Goal: Task Accomplishment & Management: Complete application form

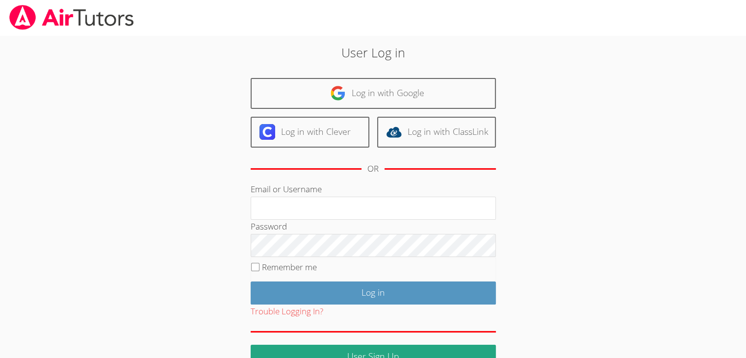
click at [635, 71] on div "User Log in Log in with Google Log in with Clever Log in with ClassLink OR Emai…" at bounding box center [373, 201] width 560 height 333
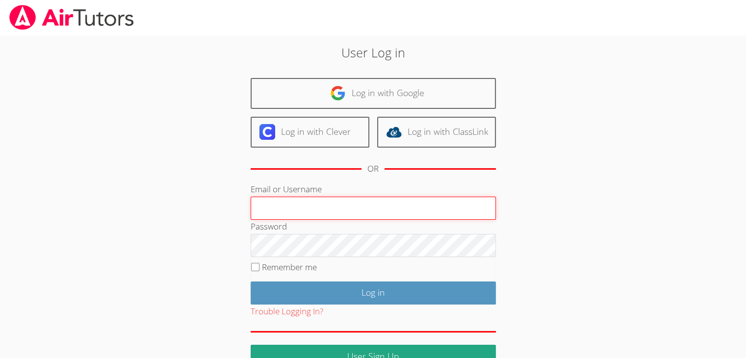
click at [436, 214] on input "Email or Username" at bounding box center [373, 209] width 245 height 24
type input "info@pace-tutors.com"
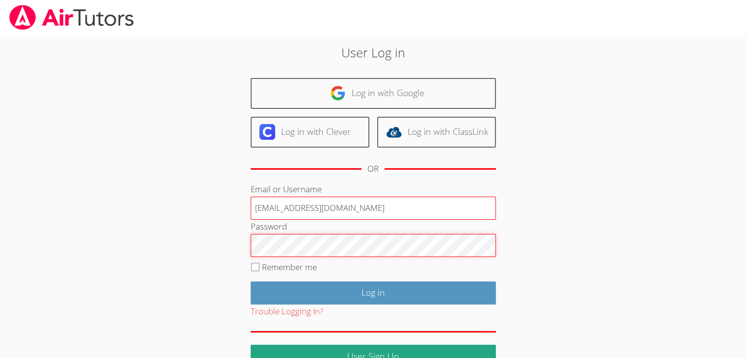
click at [251, 282] on input "Log in" at bounding box center [373, 293] width 245 height 23
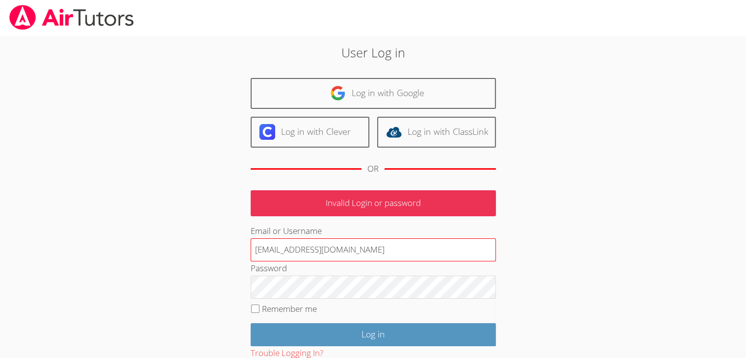
click at [317, 249] on input "info@pace-tutors.com" at bounding box center [373, 250] width 245 height 24
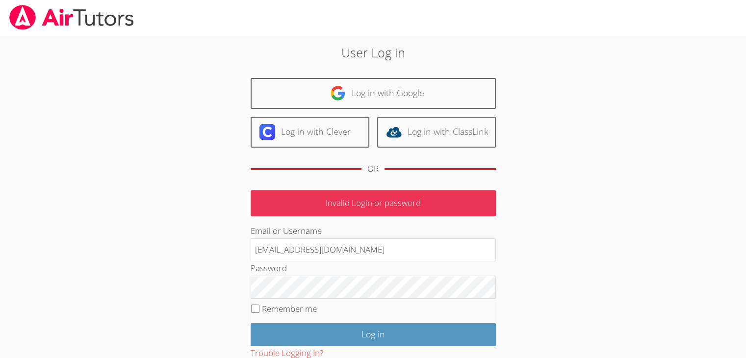
type input "info@pace-tutoring.com"
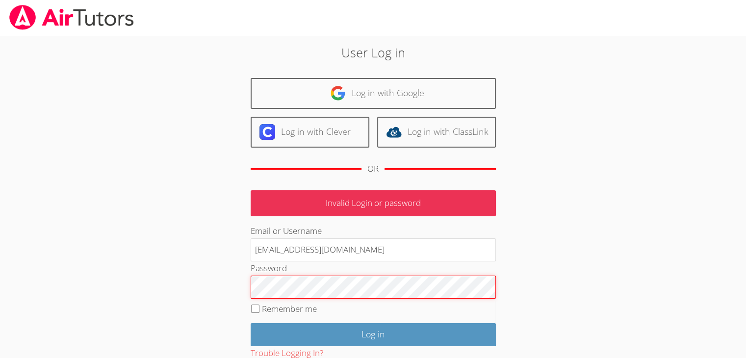
click at [251, 323] on input "Log in" at bounding box center [373, 334] width 245 height 23
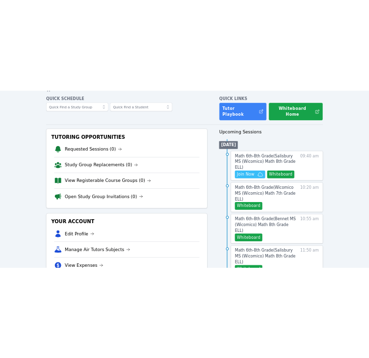
scroll to position [43, 0]
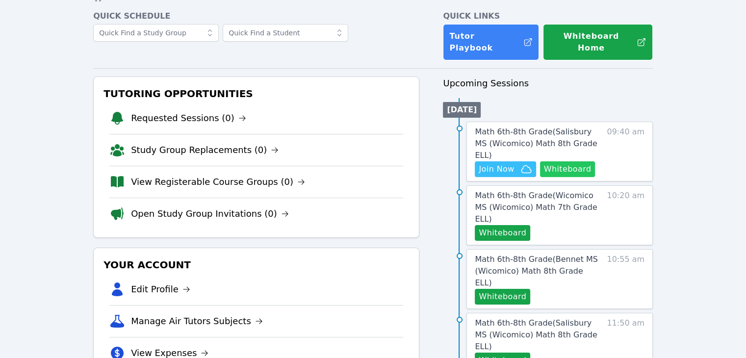
click at [556, 161] on button "Whiteboard" at bounding box center [567, 169] width 55 height 16
click at [491, 163] on span "Join Now" at bounding box center [496, 169] width 35 height 12
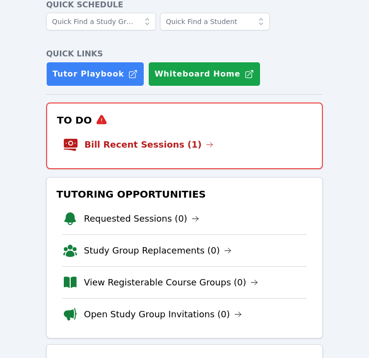
scroll to position [0, 0]
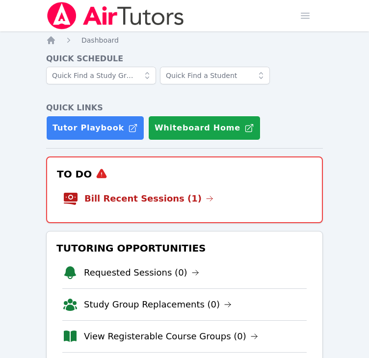
drag, startPoint x: 318, startPoint y: 118, endPoint x: 300, endPoint y: 76, distance: 45.5
click at [300, 76] on div at bounding box center [184, 80] width 277 height 27
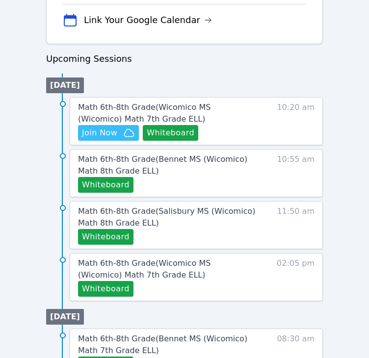
scroll to position [515, 0]
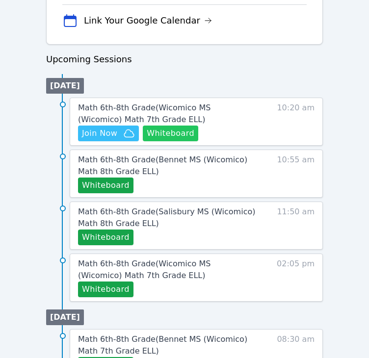
click at [177, 128] on button "Whiteboard" at bounding box center [170, 134] width 55 height 16
click at [340, 64] on div "Home Sessions Study Groups Students Messages Open user menu Michelle Dupin Open…" at bounding box center [184, 85] width 369 height 1200
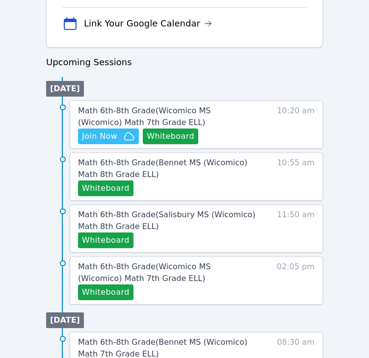
scroll to position [512, 0]
click at [268, 63] on h3 "Upcoming Sessions" at bounding box center [184, 62] width 277 height 14
click at [113, 134] on span "Join Now" at bounding box center [99, 137] width 35 height 12
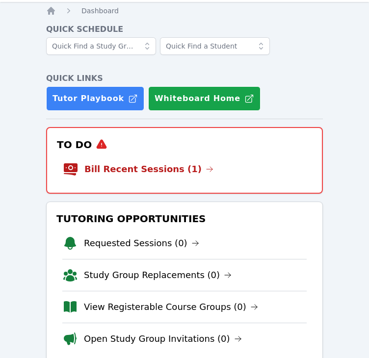
scroll to position [29, 0]
click at [175, 174] on link "Bill Recent Sessions (1)" at bounding box center [148, 169] width 129 height 14
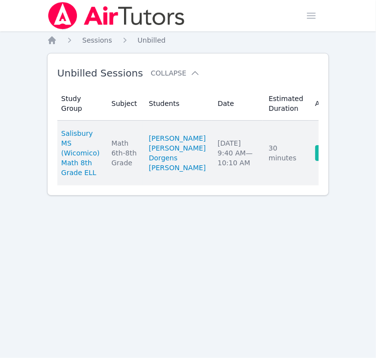
click at [316, 161] on link "Complete" at bounding box center [339, 153] width 47 height 16
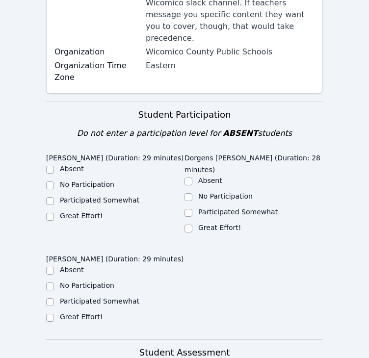
scroll to position [261, 0]
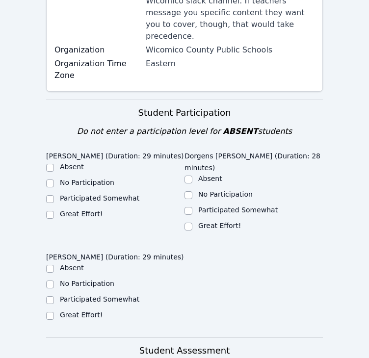
click at [78, 210] on label "Great Effort!" at bounding box center [81, 214] width 43 height 8
click at [54, 211] on input "Great Effort!" at bounding box center [50, 215] width 8 height 8
checkbox input "true"
click at [194, 221] on div "Great Effort!" at bounding box center [254, 227] width 138 height 12
click at [192, 223] on input "Great Effort!" at bounding box center [189, 227] width 8 height 8
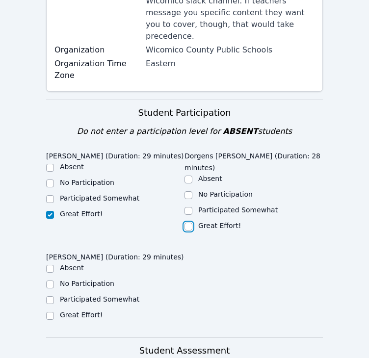
checkbox input "true"
click at [98, 280] on label "No Participation" at bounding box center [87, 284] width 54 height 8
click at [54, 281] on input "No Participation" at bounding box center [50, 285] width 8 height 8
checkbox input "true"
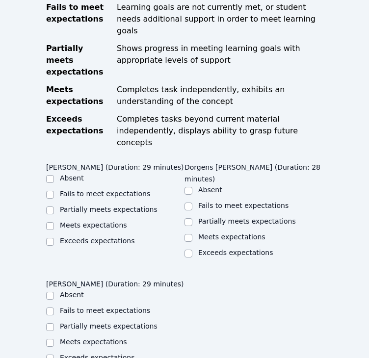
scroll to position [634, 0]
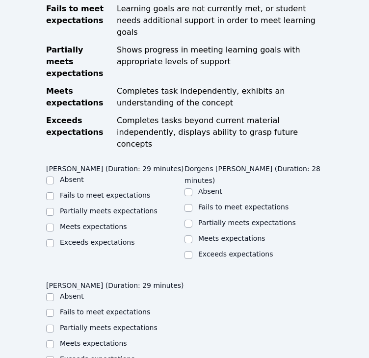
click at [99, 223] on label "Meets expectations" at bounding box center [93, 227] width 67 height 8
click at [54, 224] on input "Meets expectations" at bounding box center [50, 228] width 8 height 8
checkbox input "true"
click at [204, 235] on label "Meets expectations" at bounding box center [231, 239] width 67 height 8
click at [192, 236] on input "Meets expectations" at bounding box center [189, 240] width 8 height 8
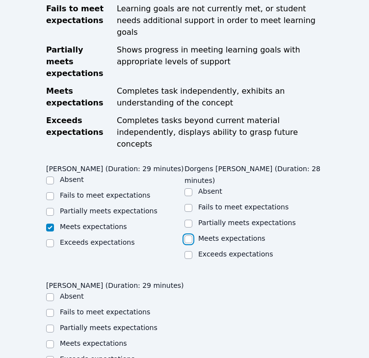
checkbox input "true"
click at [113, 324] on label "Partially meets expectations" at bounding box center [109, 328] width 98 height 8
click at [54, 325] on input "Partially meets expectations" at bounding box center [50, 329] width 8 height 8
checkbox input "true"
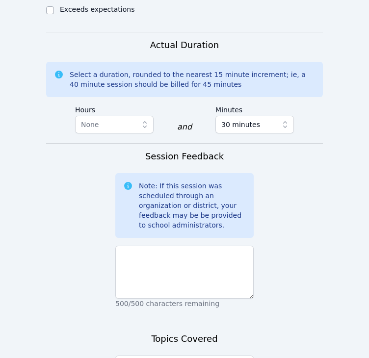
scroll to position [991, 0]
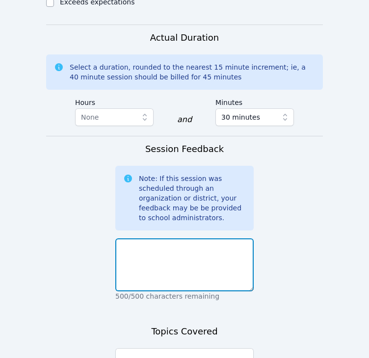
click at [220, 238] on textarea at bounding box center [184, 264] width 138 height 53
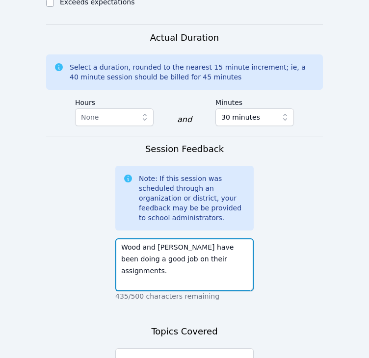
type textarea "Wood and Dorgens have been doing a good job on their assignments."
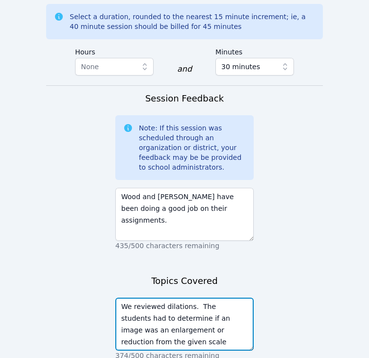
scroll to position [1046, 0]
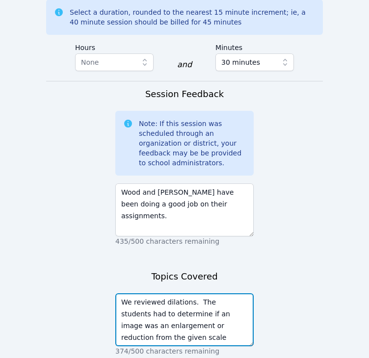
type textarea "We reviewed dilations. The students had to determine if an image was an enlarge…"
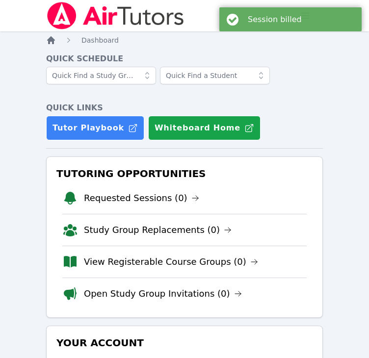
click at [51, 41] on icon "Breadcrumb" at bounding box center [51, 40] width 8 height 8
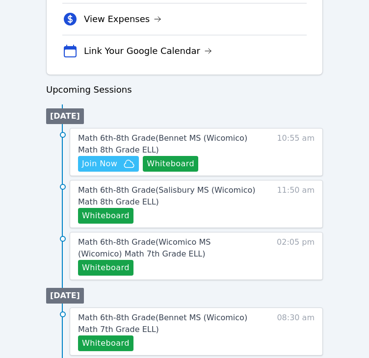
scroll to position [486, 0]
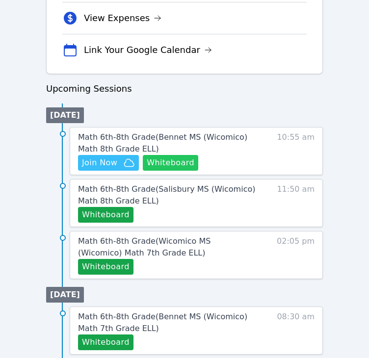
click at [173, 162] on button "Whiteboard" at bounding box center [170, 163] width 55 height 16
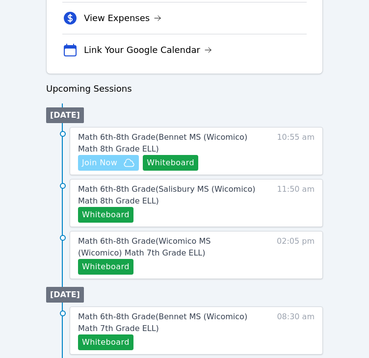
click at [113, 158] on span "Join Now" at bounding box center [99, 163] width 35 height 12
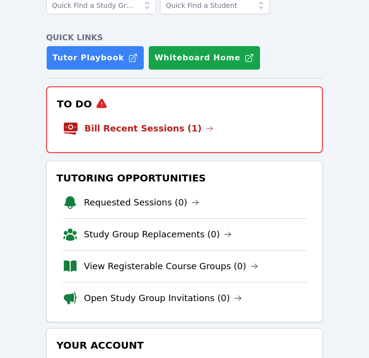
scroll to position [57, 0]
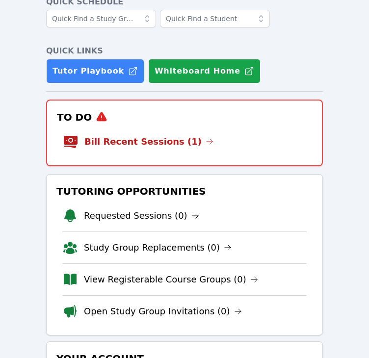
click at [96, 116] on icon at bounding box center [102, 117] width 12 height 12
click at [102, 142] on link "Bill Recent Sessions (1)" at bounding box center [148, 142] width 129 height 14
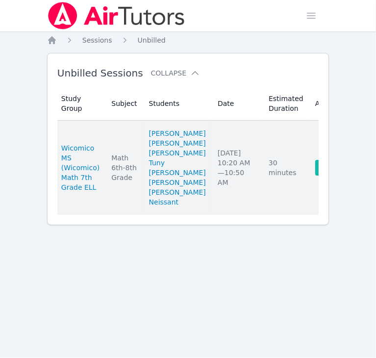
click at [316, 176] on link "Complete" at bounding box center [339, 168] width 47 height 16
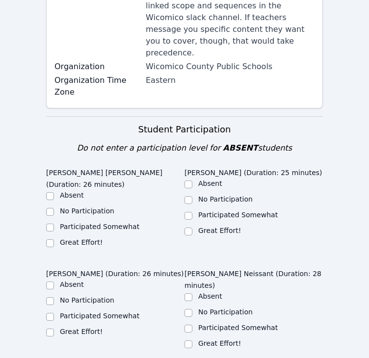
scroll to position [245, 0]
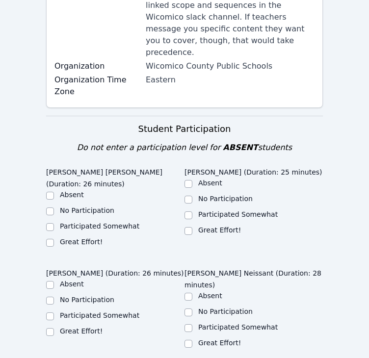
click at [108, 222] on label "Participated Somewhat" at bounding box center [99, 226] width 79 height 8
click at [54, 223] on input "Participated Somewhat" at bounding box center [50, 227] width 8 height 8
checkbox input "true"
click at [194, 225] on div "Great Effort!" at bounding box center [254, 231] width 138 height 12
click at [187, 227] on input "Great Effort!" at bounding box center [189, 231] width 8 height 8
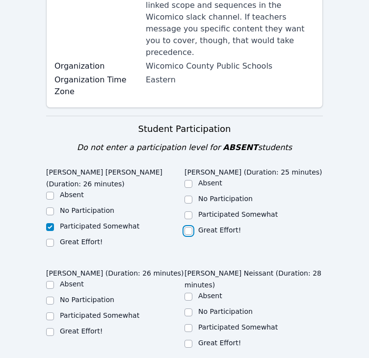
checkbox input "true"
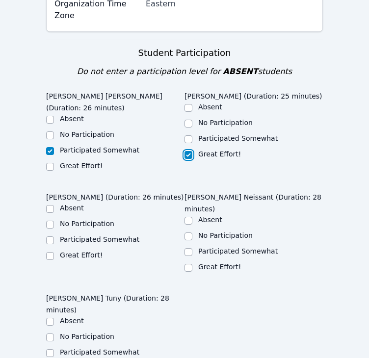
scroll to position [324, 0]
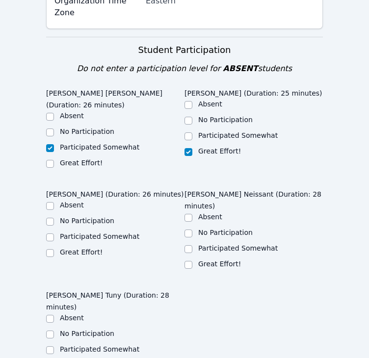
click at [91, 248] on label "Great Effort!" at bounding box center [81, 252] width 43 height 8
click at [54, 249] on input "Great Effort!" at bounding box center [50, 253] width 8 height 8
checkbox input "true"
click at [202, 260] on label "Great Effort!" at bounding box center [219, 264] width 43 height 8
click at [192, 261] on input "Great Effort!" at bounding box center [189, 265] width 8 height 8
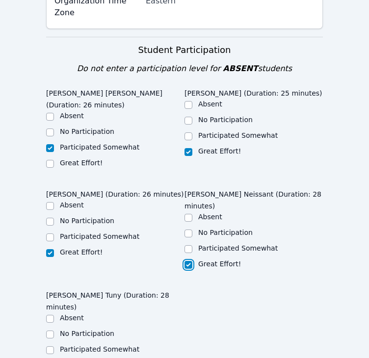
checkbox input "true"
click at [84, 358] on label "Great Effort!" at bounding box center [81, 365] width 43 height 8
checkbox input "true"
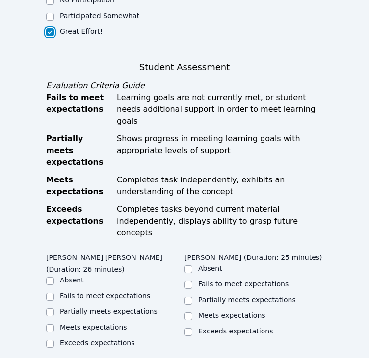
scroll to position [662, 0]
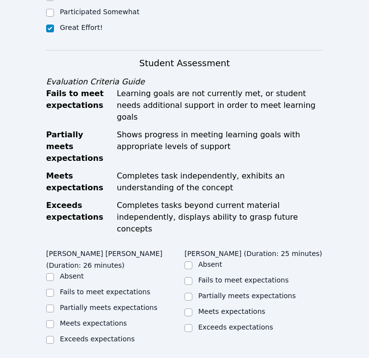
click at [130, 304] on label "Partially meets expectations" at bounding box center [109, 308] width 98 height 8
click at [54, 305] on input "Partially meets expectations" at bounding box center [50, 309] width 8 height 8
checkbox input "true"
click at [186, 309] on input "Meets expectations" at bounding box center [189, 313] width 8 height 8
checkbox input "true"
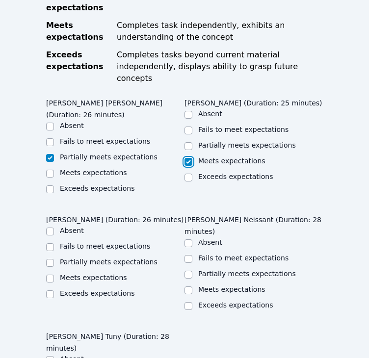
scroll to position [813, 0]
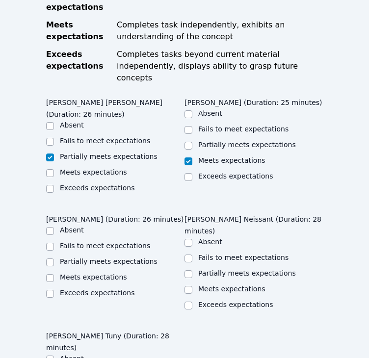
click at [109, 273] on label "Meets expectations" at bounding box center [93, 277] width 67 height 8
click at [54, 274] on input "Meets expectations" at bounding box center [50, 278] width 8 height 8
checkbox input "true"
click at [189, 286] on input "Meets expectations" at bounding box center [189, 290] width 8 height 8
checkbox input "true"
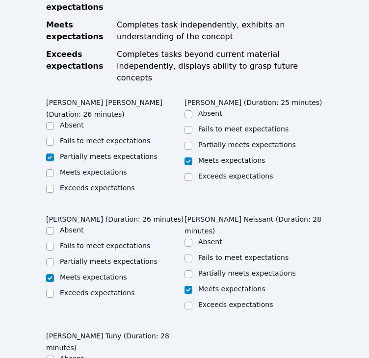
checkbox input "true"
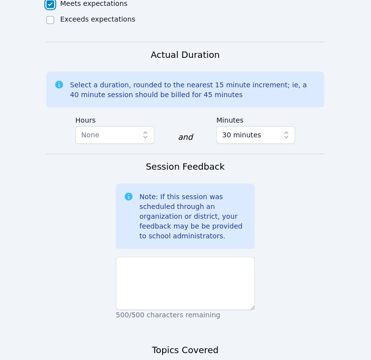
scroll to position [1217, 0]
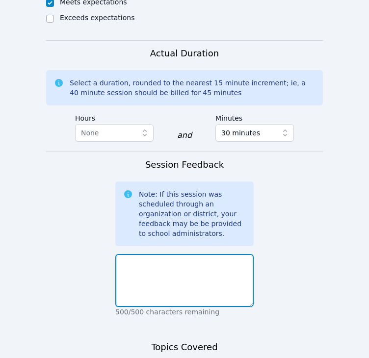
click at [194, 254] on textarea at bounding box center [184, 280] width 138 height 53
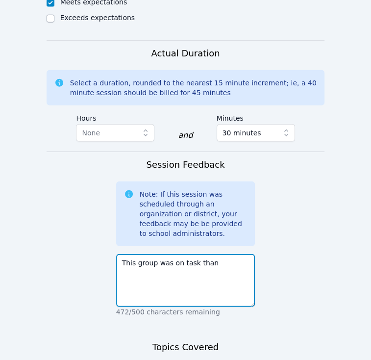
click at [216, 254] on textarea "This group was on task than" at bounding box center [185, 280] width 139 height 53
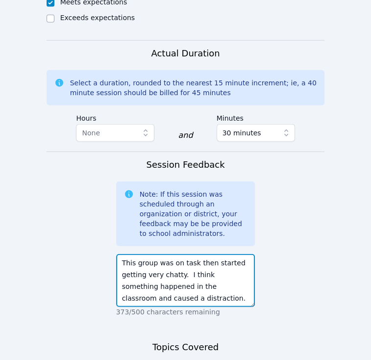
scroll to position [1250, 0]
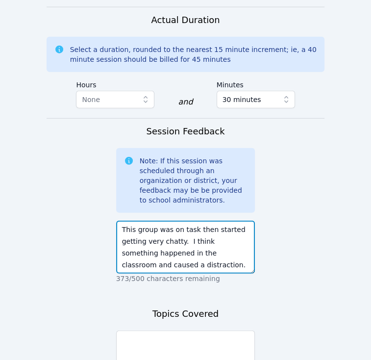
type textarea "This group was on task then started getting very chatty. I think something happ…"
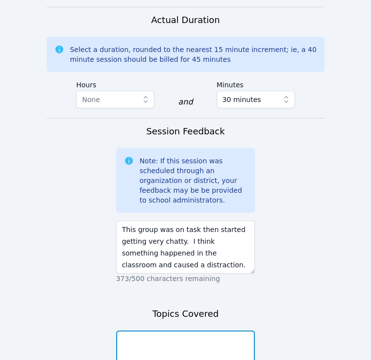
click at [181, 331] on textarea at bounding box center [185, 357] width 139 height 53
type textarea "We completed the worksheet on area. Then, we started working on surface area."
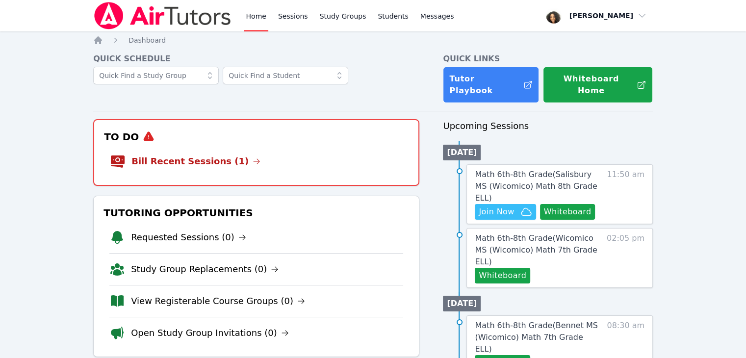
scroll to position [14, 0]
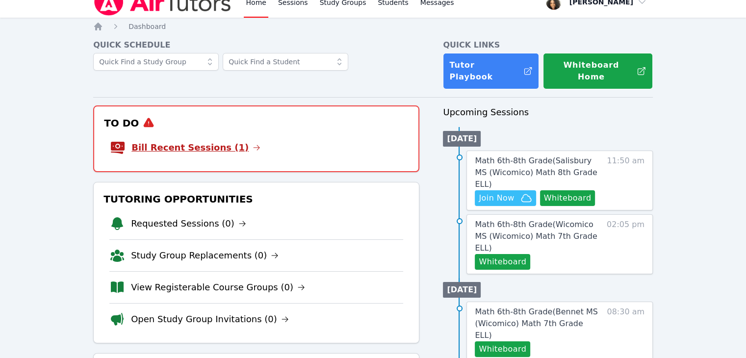
click at [166, 141] on link "Bill Recent Sessions (1)" at bounding box center [196, 148] width 129 height 14
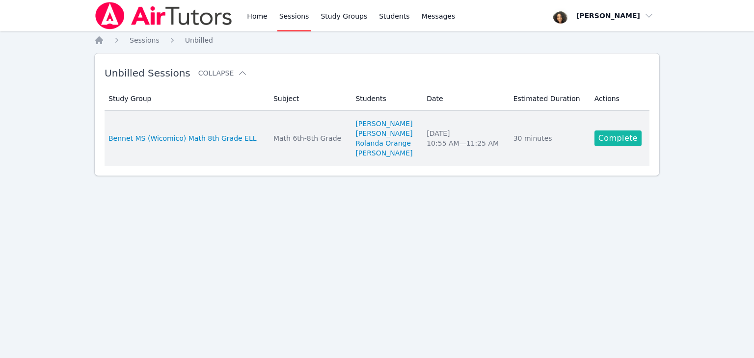
click at [619, 142] on link "Complete" at bounding box center [617, 139] width 47 height 16
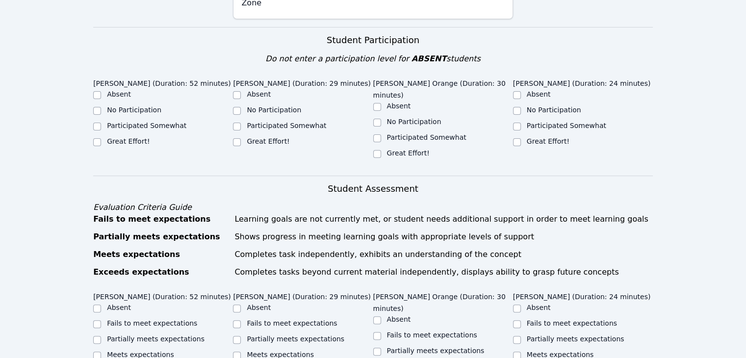
scroll to position [302, 0]
click at [96, 138] on input "Great Effort!" at bounding box center [97, 142] width 8 height 8
checkbox input "true"
click at [238, 138] on input "Great Effort!" at bounding box center [237, 142] width 8 height 8
checkbox input "true"
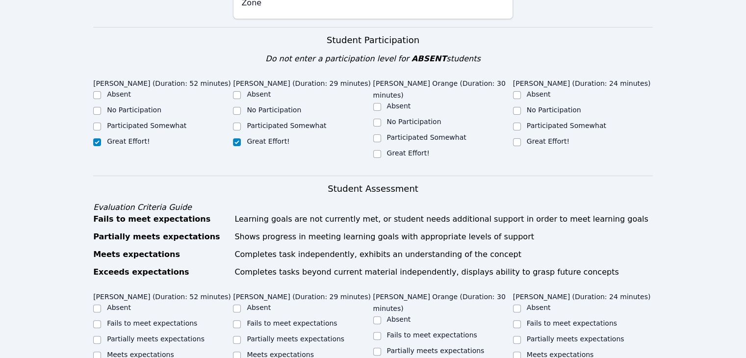
click at [362, 136] on div "Great Effort!" at bounding box center [303, 142] width 140 height 12
click at [381, 150] on input "Great Effort!" at bounding box center [377, 154] width 8 height 8
checkbox input "true"
click at [516, 138] on input "Great Effort!" at bounding box center [517, 142] width 8 height 8
checkbox input "true"
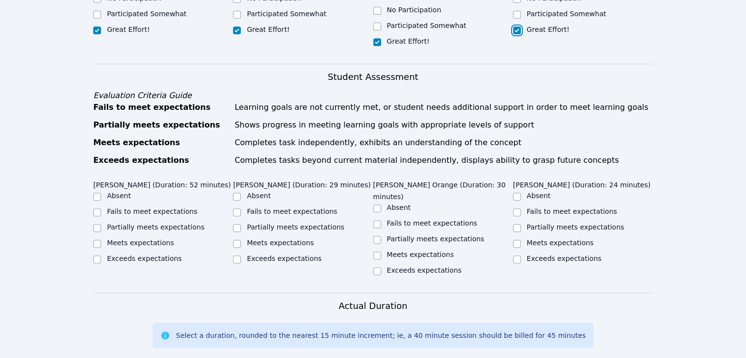
scroll to position [431, 0]
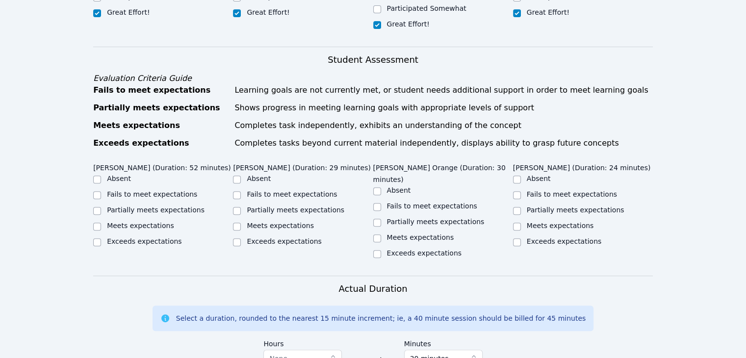
click at [122, 222] on label "Meets expectations" at bounding box center [140, 226] width 67 height 8
click at [101, 223] on input "Meets expectations" at bounding box center [97, 227] width 8 height 8
checkbox input "true"
click at [257, 222] on label "Meets expectations" at bounding box center [280, 226] width 67 height 8
click at [241, 223] on input "Meets expectations" at bounding box center [237, 227] width 8 height 8
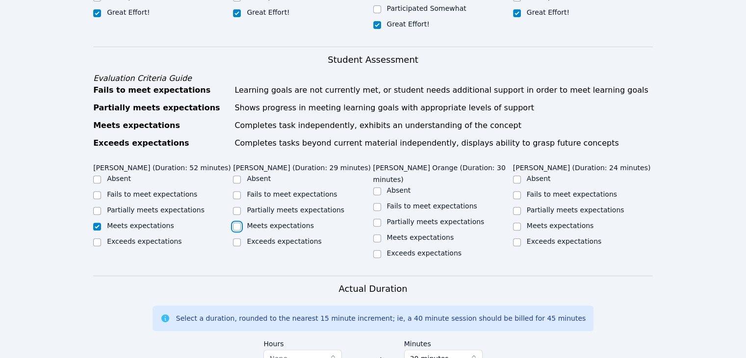
checkbox input "true"
click at [403, 234] on label "Meets expectations" at bounding box center [420, 238] width 67 height 8
click at [381, 235] on input "Meets expectations" at bounding box center [377, 239] width 8 height 8
checkbox input "true"
click at [554, 222] on label "Meets expectations" at bounding box center [560, 226] width 67 height 8
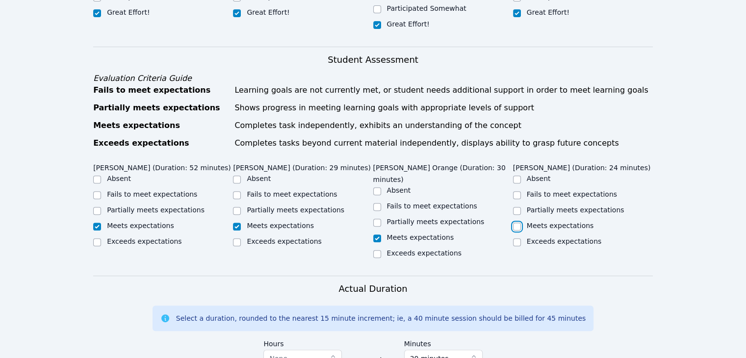
click at [521, 223] on input "Meets expectations" at bounding box center [517, 227] width 8 height 8
checkbox input "true"
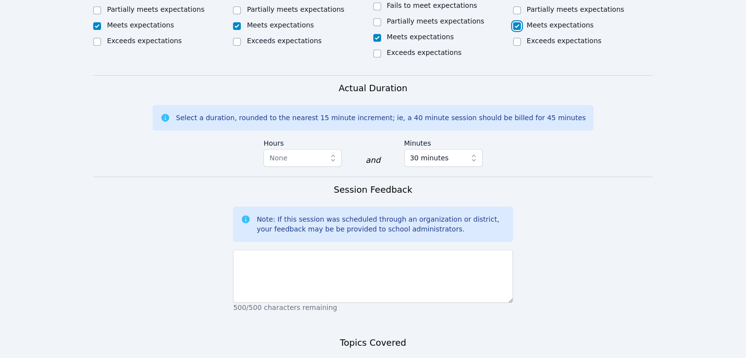
scroll to position [632, 0]
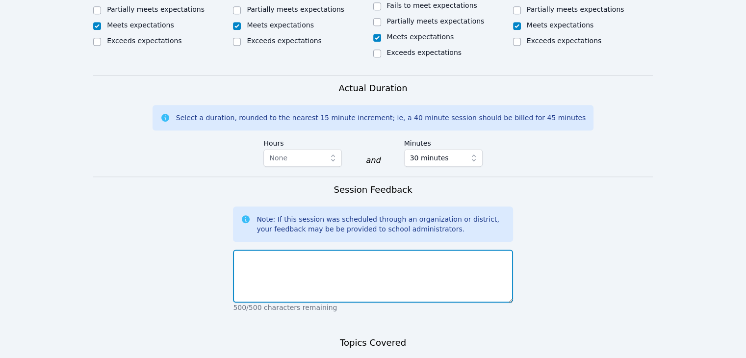
click at [391, 250] on textarea at bounding box center [373, 276] width 280 height 53
type textarea "The students did a great job participating."
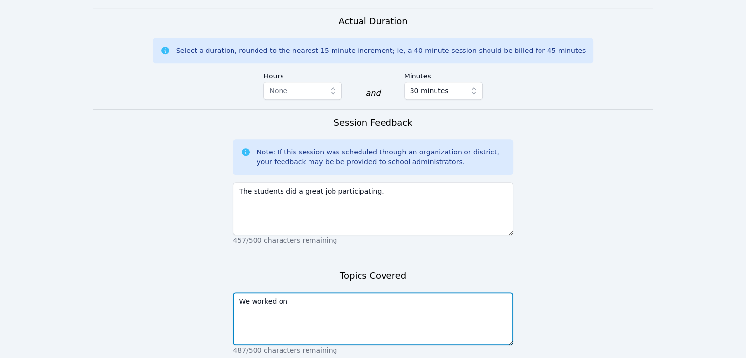
scroll to position [734, 0]
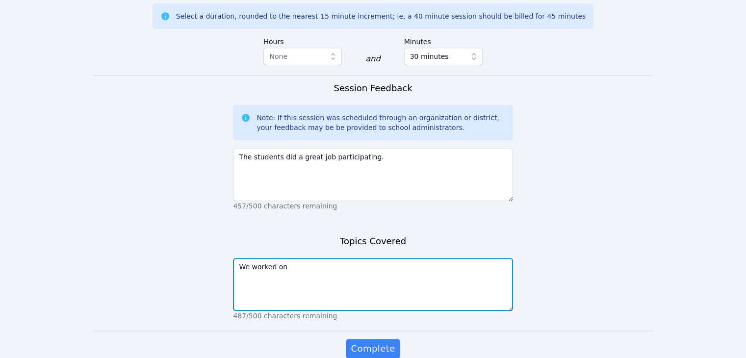
click at [475, 258] on textarea "We worked on" at bounding box center [373, 284] width 280 height 53
click at [455, 258] on textarea "We worked on their Delta Math assignment. They had to dilate images on the coor…" at bounding box center [373, 284] width 280 height 53
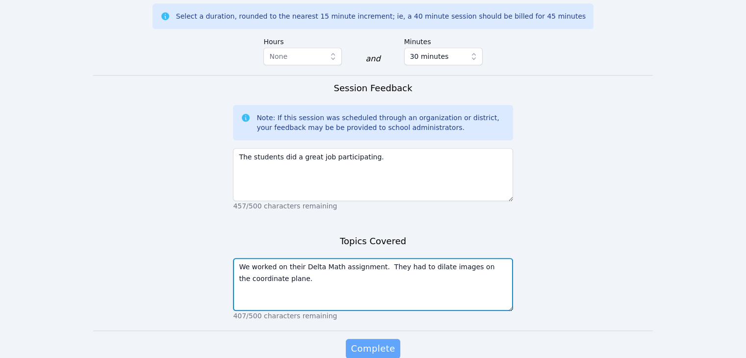
type textarea "We worked on their Delta Math assignment. They had to dilate images on the coor…"
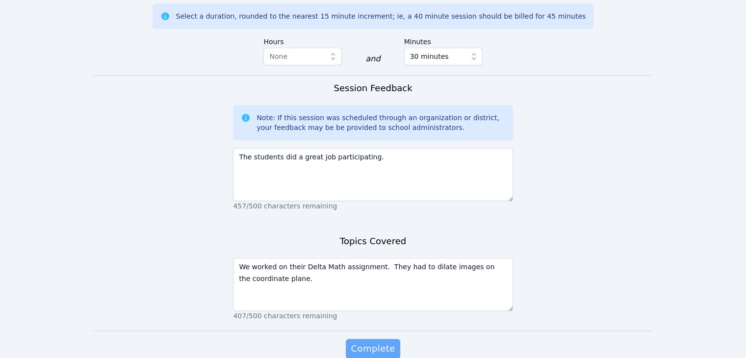
click at [381, 342] on span "Complete" at bounding box center [373, 349] width 44 height 14
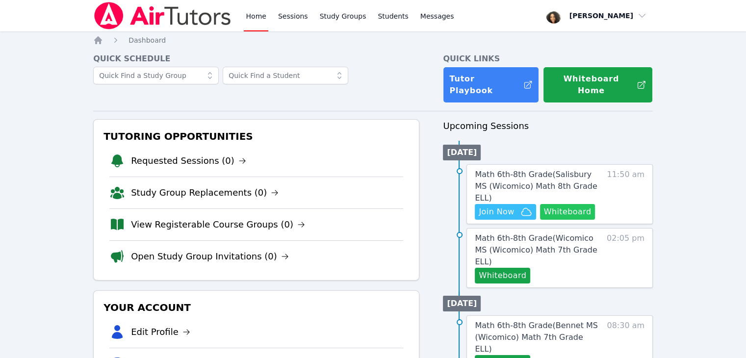
click at [565, 204] on button "Whiteboard" at bounding box center [567, 212] width 55 height 16
click at [496, 206] on span "Join Now" at bounding box center [496, 212] width 35 height 12
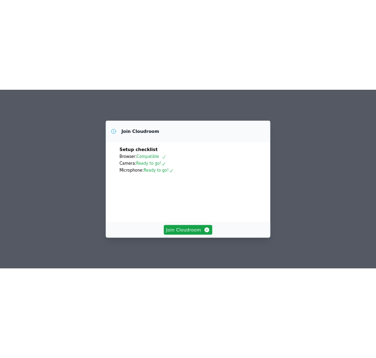
scroll to position [61, 0]
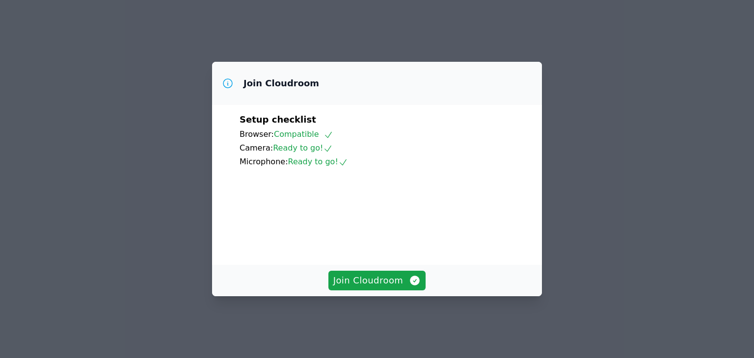
click at [561, 130] on div "Join Cloudroom Setup checklist Browser: Compatible Camera: Ready to go! Microph…" at bounding box center [377, 179] width 754 height 358
click at [371, 288] on span "Join Cloudroom" at bounding box center [377, 281] width 88 height 14
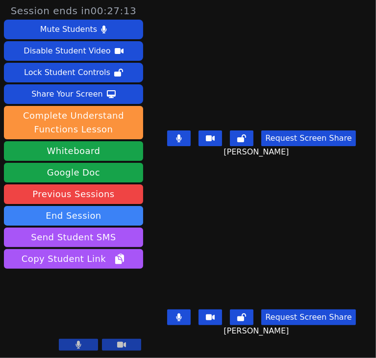
click at [326, 297] on video at bounding box center [261, 249] width 147 height 114
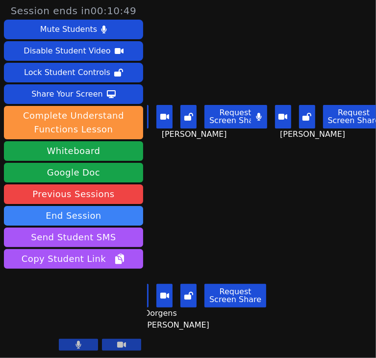
scroll to position [0, 3]
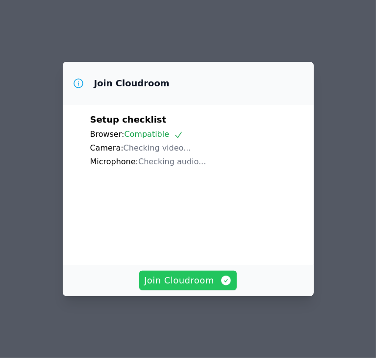
click at [192, 284] on span "Join Cloudroom" at bounding box center [188, 281] width 88 height 14
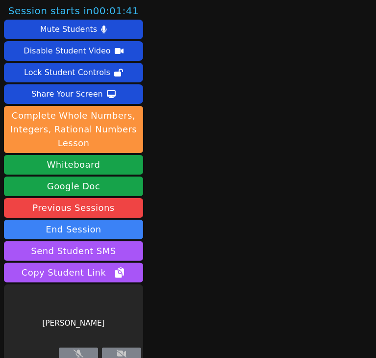
click at [192, 284] on div "Session starts in 00:01:41 Mute Students Disable Student Video Lock Student Con…" at bounding box center [188, 179] width 376 height 358
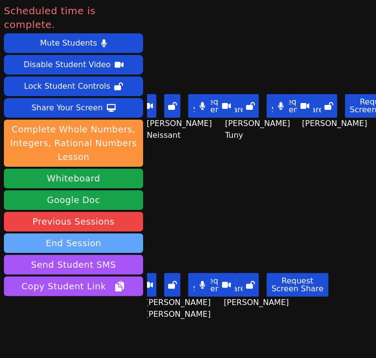
click at [107, 234] on button "End Session" at bounding box center [73, 244] width 139 height 20
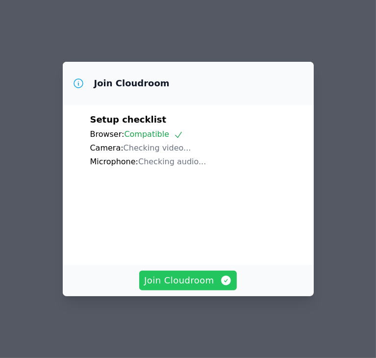
click at [195, 288] on span "Join Cloudroom" at bounding box center [188, 281] width 88 height 14
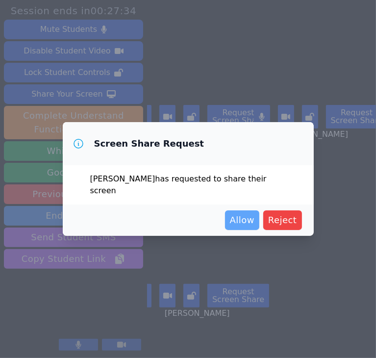
click at [246, 220] on span "Allow" at bounding box center [242, 220] width 25 height 14
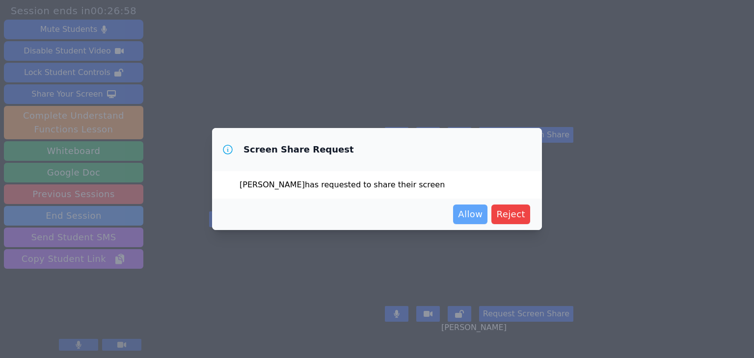
click at [376, 214] on span "Allow" at bounding box center [470, 215] width 25 height 14
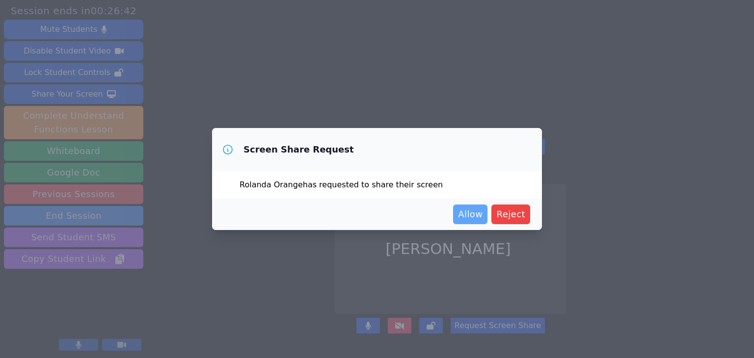
click at [376, 213] on span "Allow" at bounding box center [470, 215] width 25 height 14
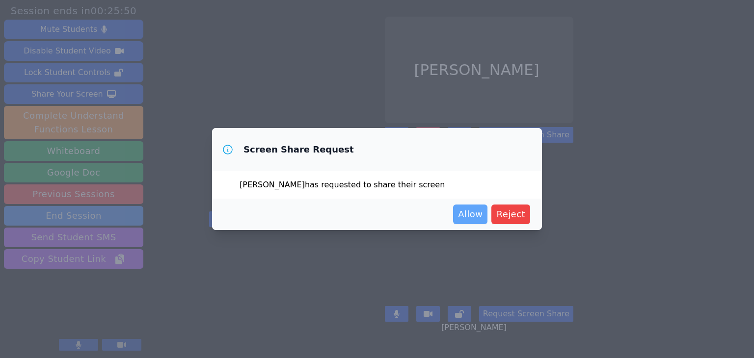
click at [376, 218] on span "Allow" at bounding box center [470, 215] width 25 height 14
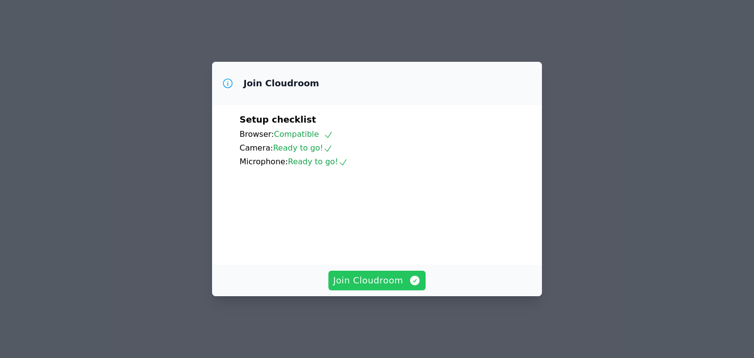
click at [369, 283] on span "Join Cloudroom" at bounding box center [377, 281] width 88 height 14
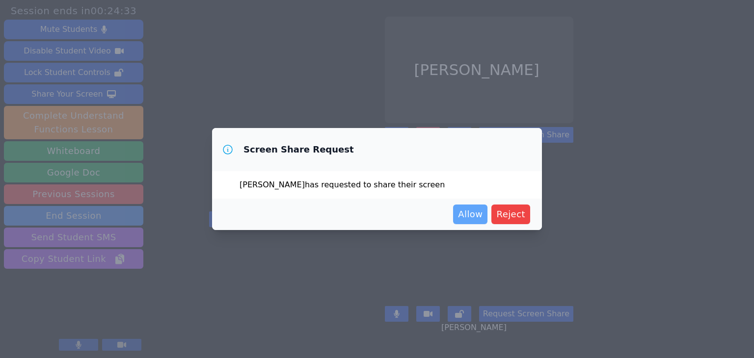
click at [470, 216] on span "Allow" at bounding box center [470, 215] width 25 height 14
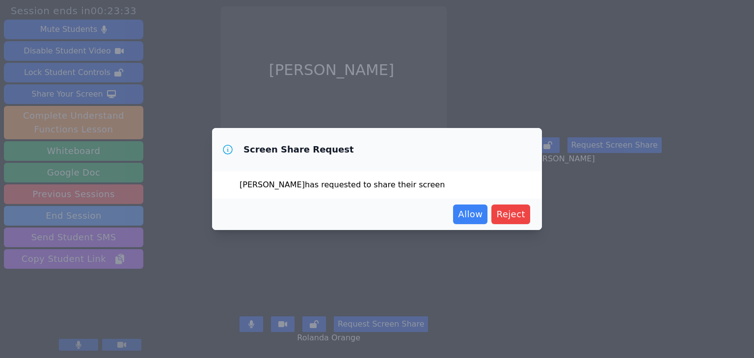
click at [470, 216] on span "Allow" at bounding box center [470, 215] width 25 height 14
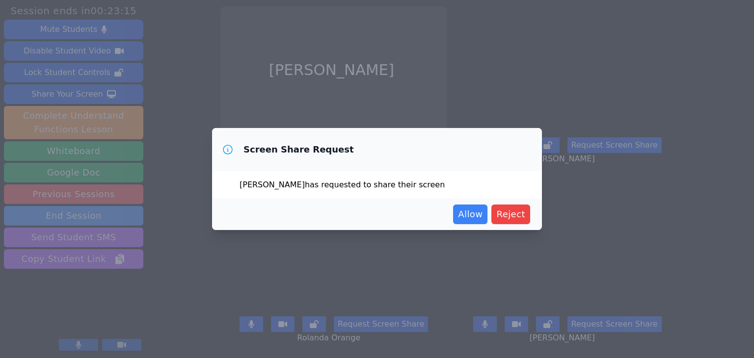
click at [470, 216] on span "Allow" at bounding box center [470, 215] width 25 height 14
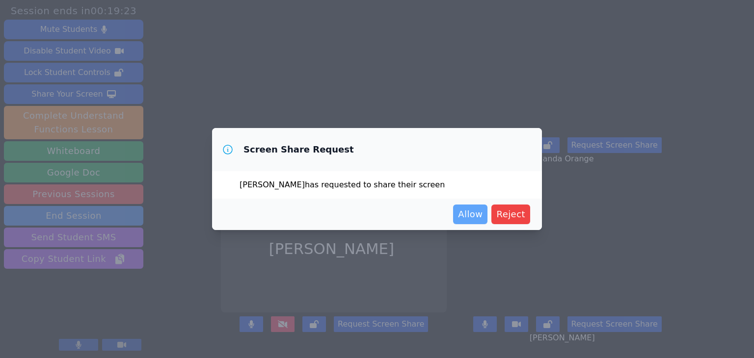
click at [469, 218] on span "Allow" at bounding box center [470, 215] width 25 height 14
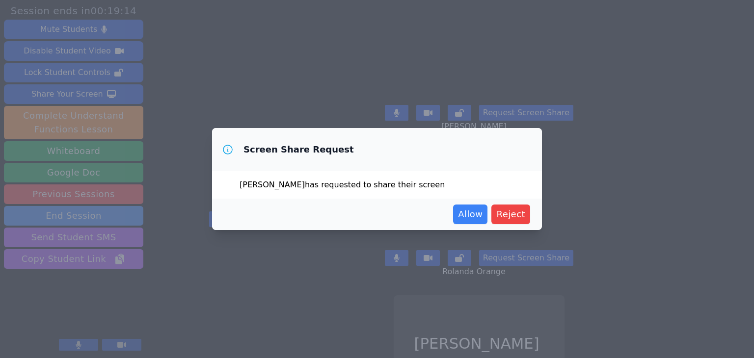
click at [469, 218] on span "Allow" at bounding box center [470, 215] width 25 height 14
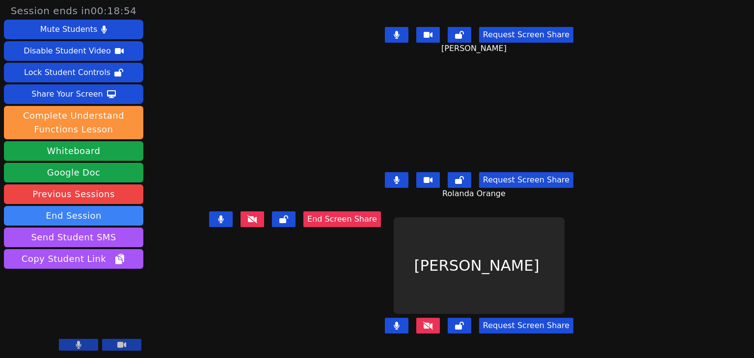
scroll to position [134, 0]
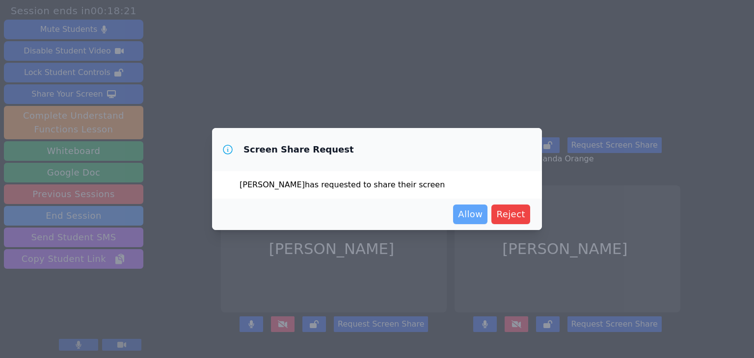
click at [473, 217] on span "Allow" at bounding box center [470, 215] width 25 height 14
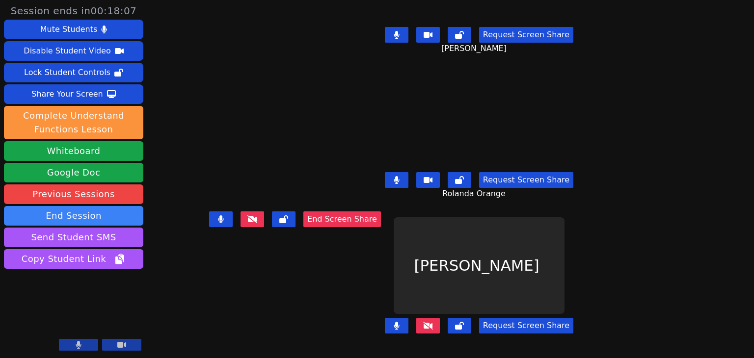
scroll to position [0, 0]
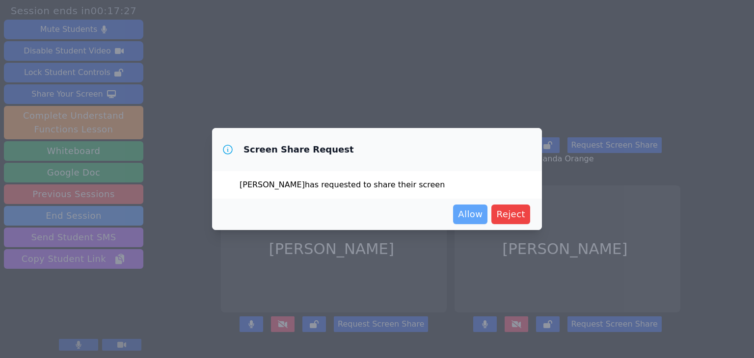
click at [466, 216] on span "Allow" at bounding box center [470, 215] width 25 height 14
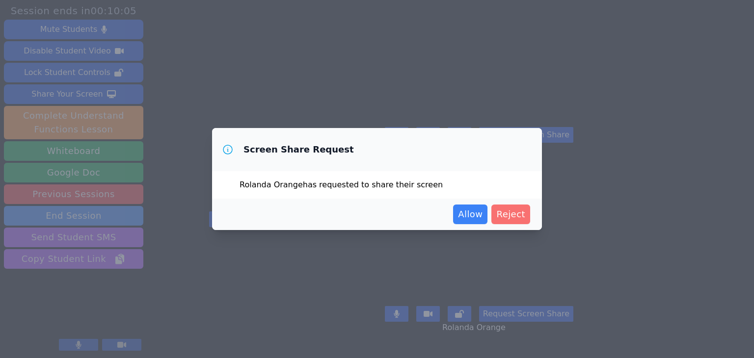
click at [509, 215] on span "Reject" at bounding box center [510, 215] width 29 height 14
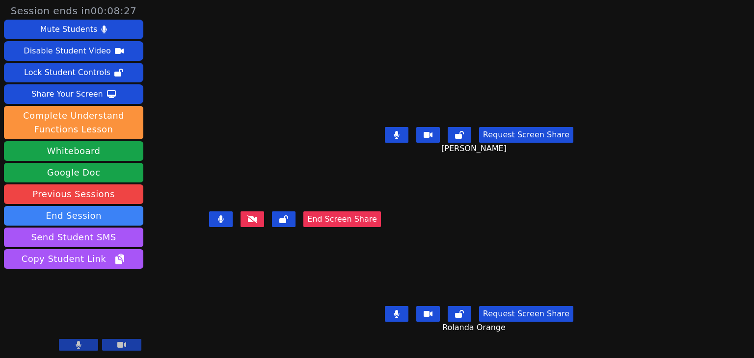
click at [573, 316] on button "Request Screen Share" at bounding box center [526, 314] width 94 height 16
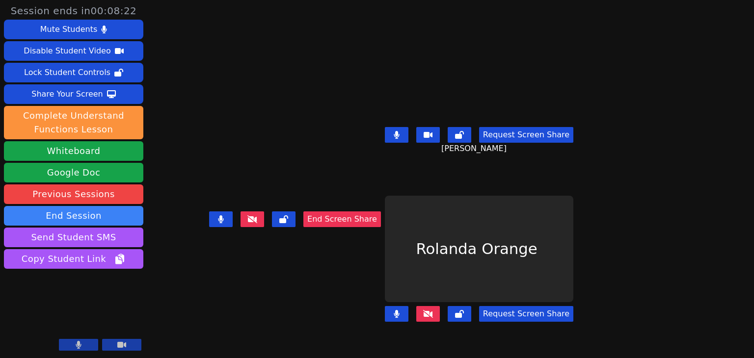
click at [573, 316] on button "Request Screen Share" at bounding box center [526, 314] width 94 height 16
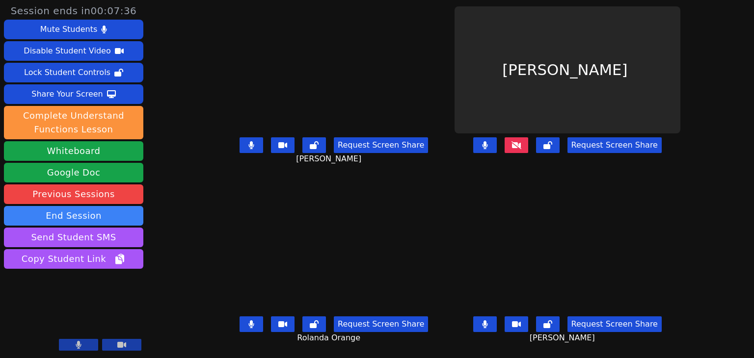
scroll to position [7, 0]
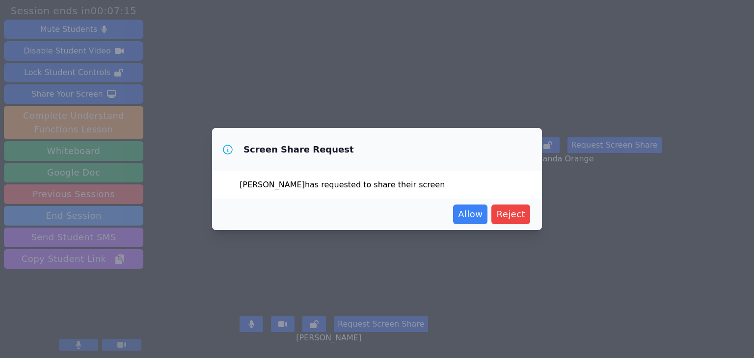
click at [616, 191] on div "Screen Share Request Christelle Renonce has requested to share their screen All…" at bounding box center [377, 179] width 754 height 358
click at [514, 215] on span "Reject" at bounding box center [510, 215] width 29 height 14
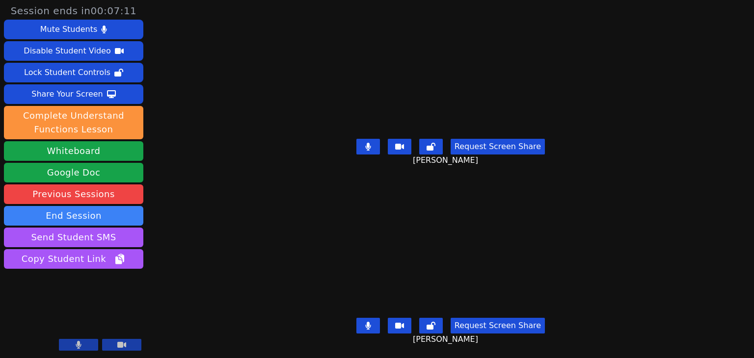
scroll to position [0, 0]
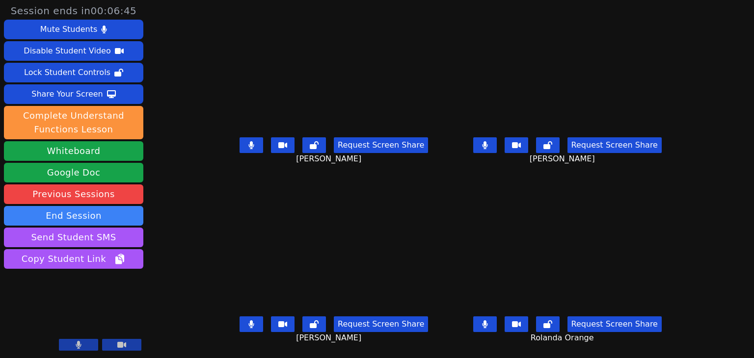
click at [612, 329] on button "Request Screen Share" at bounding box center [614, 325] width 94 height 16
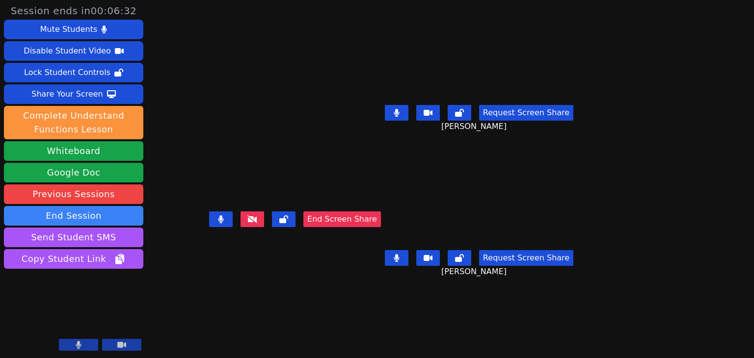
click at [573, 266] on button "Request Screen Share" at bounding box center [526, 258] width 94 height 16
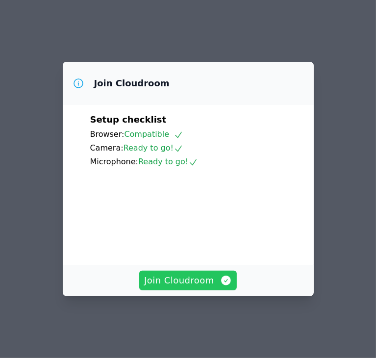
click at [208, 286] on span "Join Cloudroom" at bounding box center [188, 281] width 88 height 14
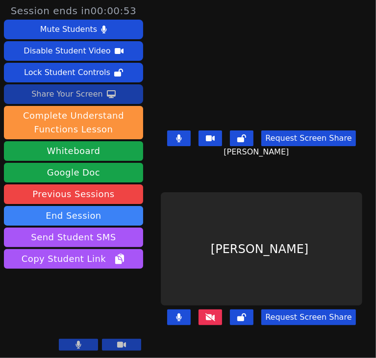
click at [119, 91] on button "Share Your Screen" at bounding box center [73, 94] width 139 height 20
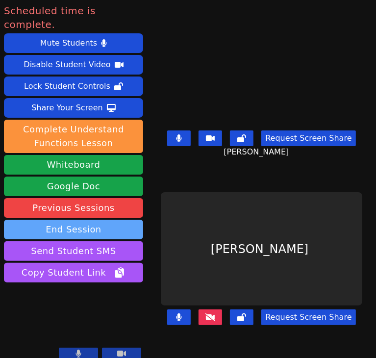
click at [112, 220] on button "End Session" at bounding box center [73, 230] width 139 height 20
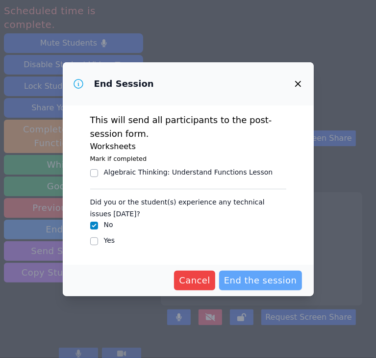
click at [245, 278] on span "End the session" at bounding box center [260, 281] width 73 height 14
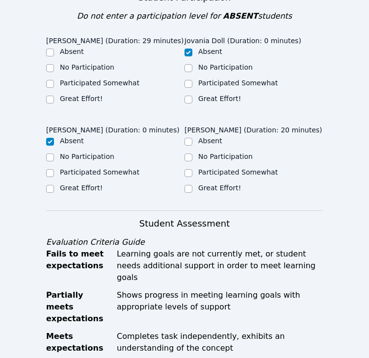
scroll to position [361, 0]
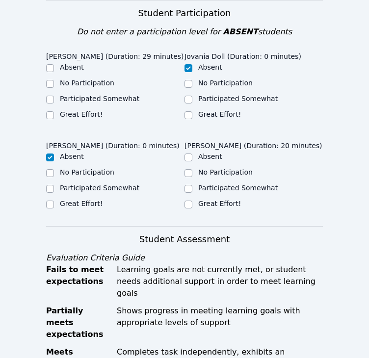
click at [80, 110] on label "Great Effort!" at bounding box center [81, 114] width 43 height 8
click at [54, 111] on input "Great Effort!" at bounding box center [50, 115] width 8 height 8
checkbox input "true"
click at [187, 201] on input "Great Effort!" at bounding box center [189, 205] width 8 height 8
checkbox input "true"
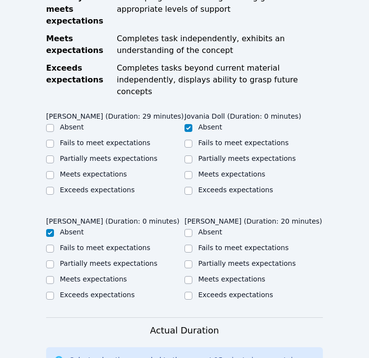
scroll to position [675, 0]
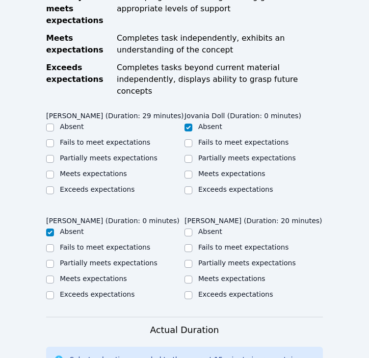
click at [84, 170] on label "Meets expectations" at bounding box center [93, 174] width 67 height 8
click at [54, 171] on input "Meets expectations" at bounding box center [50, 175] width 8 height 8
checkbox input "true"
click at [197, 274] on div "Meets expectations" at bounding box center [254, 280] width 138 height 12
click at [191, 276] on input "Meets expectations" at bounding box center [189, 280] width 8 height 8
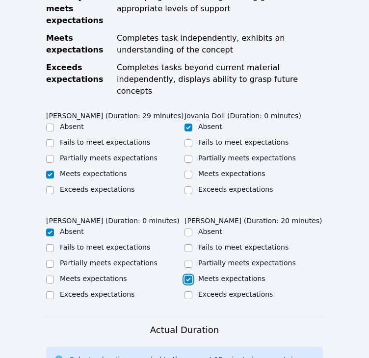
checkbox input "true"
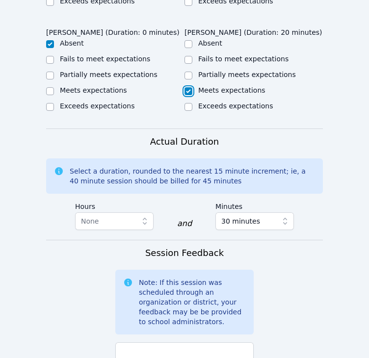
scroll to position [1046, 0]
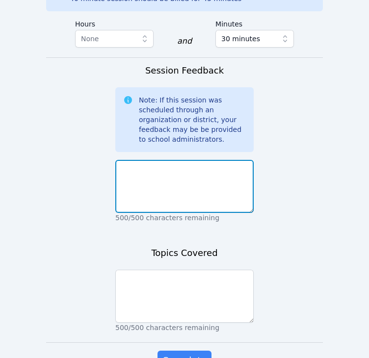
click at [188, 160] on textarea at bounding box center [184, 186] width 138 height 53
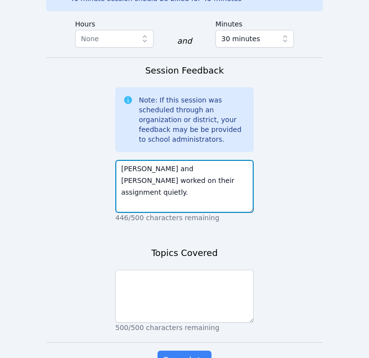
type textarea "[PERSON_NAME] and [PERSON_NAME] worked on their assignment quietly."
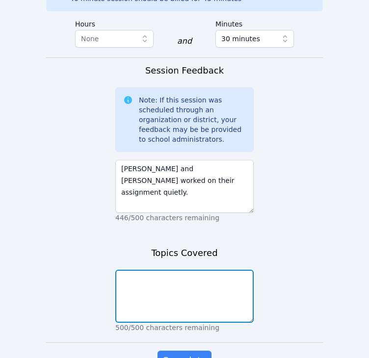
click at [161, 270] on textarea at bounding box center [184, 296] width 138 height 53
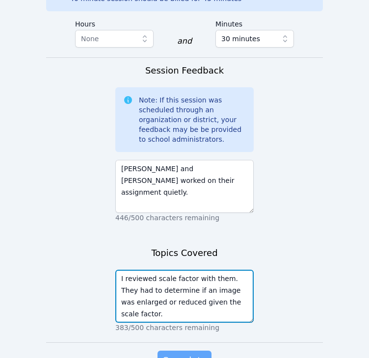
type textarea "I reviewed scale factor with them. They had to determine if an image was enlarg…"
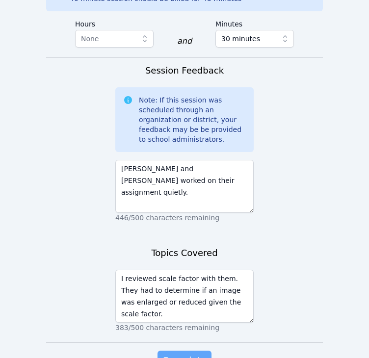
click at [174, 354] on span "Complete" at bounding box center [184, 361] width 44 height 14
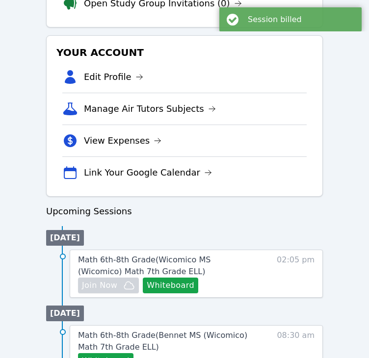
scroll to position [292, 0]
